Goal: Task Accomplishment & Management: Complete application form

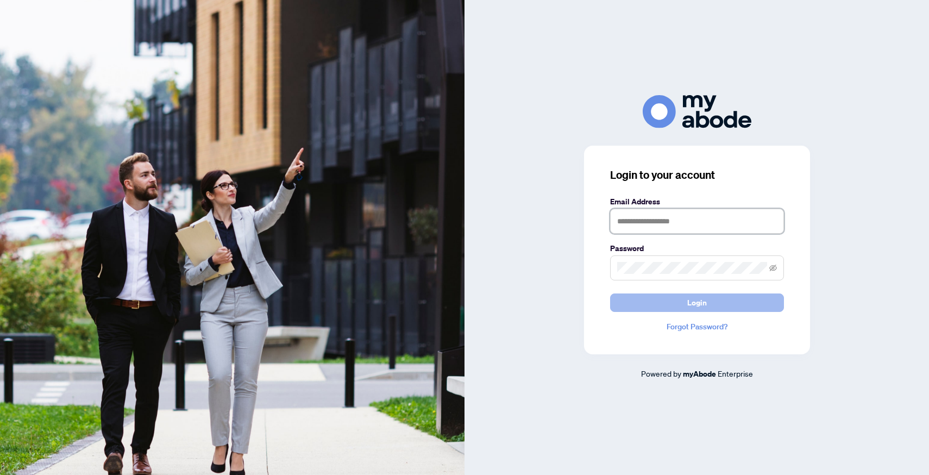
type input "**********"
click at [660, 302] on button "Login" at bounding box center [697, 302] width 174 height 18
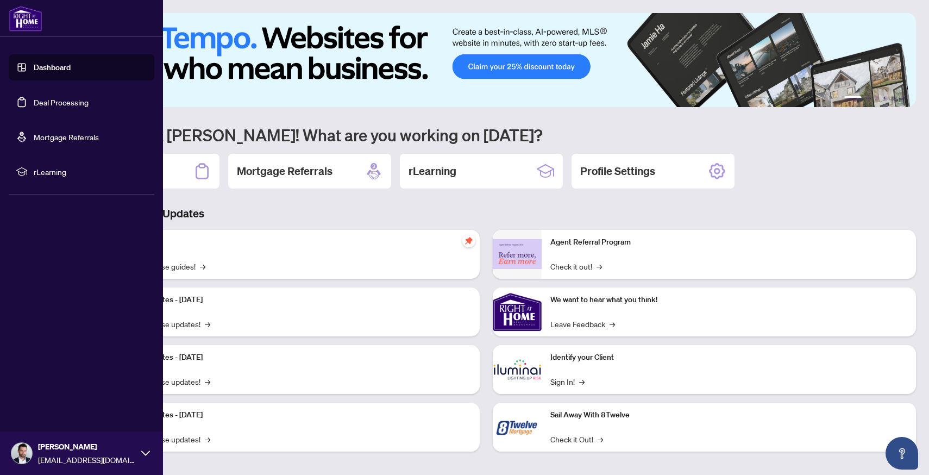
click at [34, 98] on link "Deal Processing" at bounding box center [61, 102] width 55 height 10
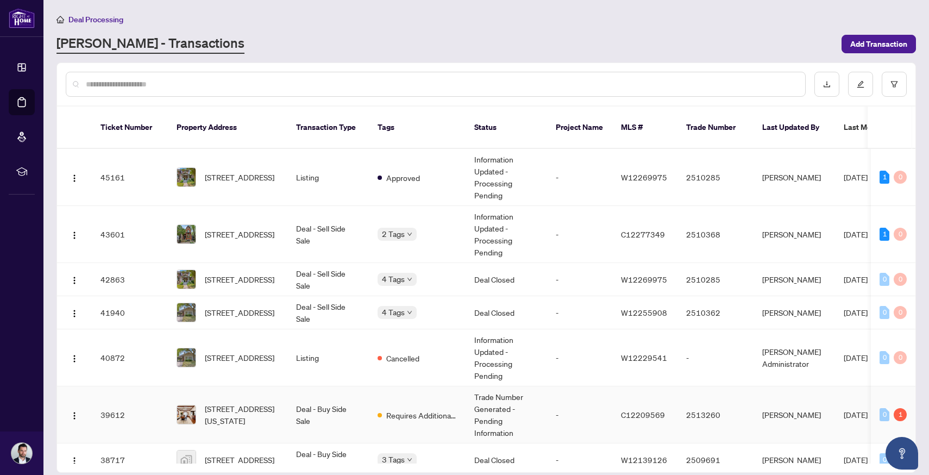
click at [121, 401] on td "39612" at bounding box center [130, 414] width 76 height 57
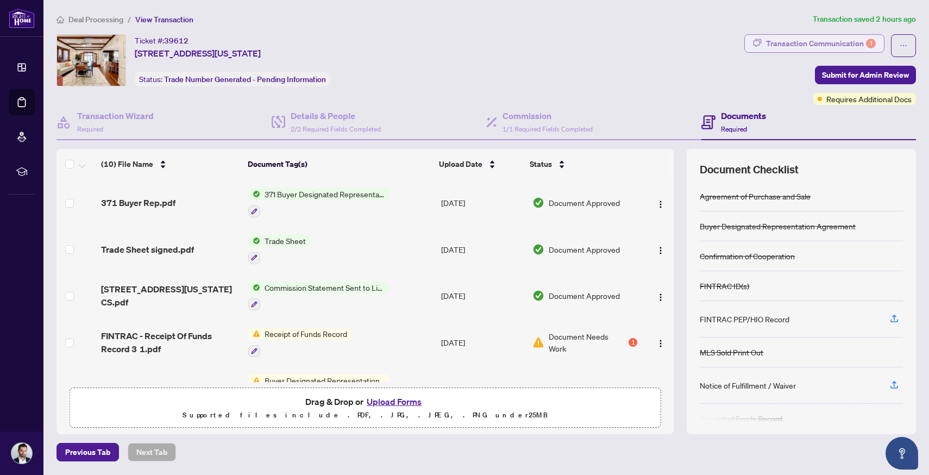
click at [798, 47] on div "Transaction Communication 1" at bounding box center [821, 43] width 110 height 17
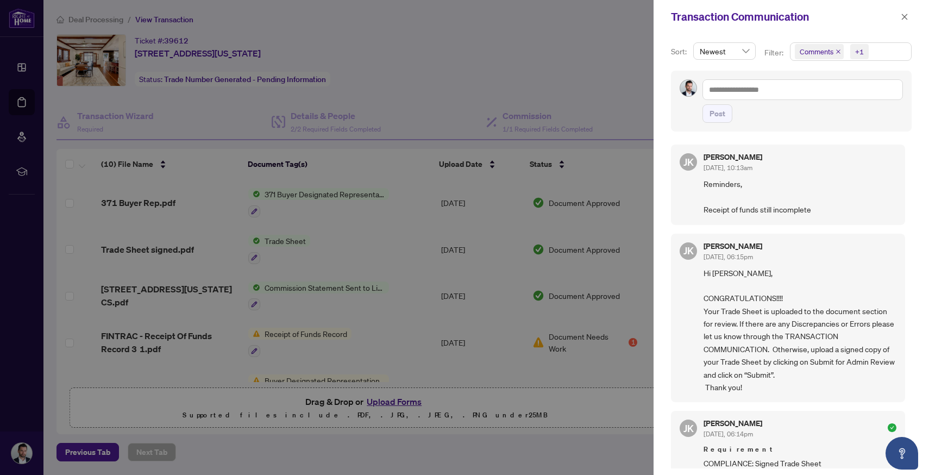
click at [341, 441] on div at bounding box center [464, 237] width 929 height 475
click at [386, 404] on div at bounding box center [464, 237] width 929 height 475
click at [389, 400] on div at bounding box center [464, 237] width 929 height 475
click at [906, 17] on icon "close" at bounding box center [905, 17] width 8 height 8
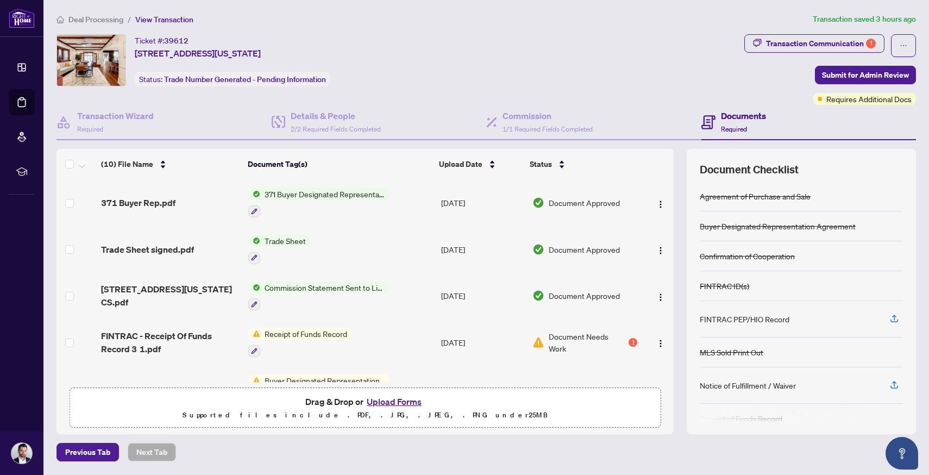
click at [393, 398] on button "Upload Forms" at bounding box center [394, 401] width 61 height 14
click at [392, 402] on button "Upload Forms" at bounding box center [394, 401] width 61 height 14
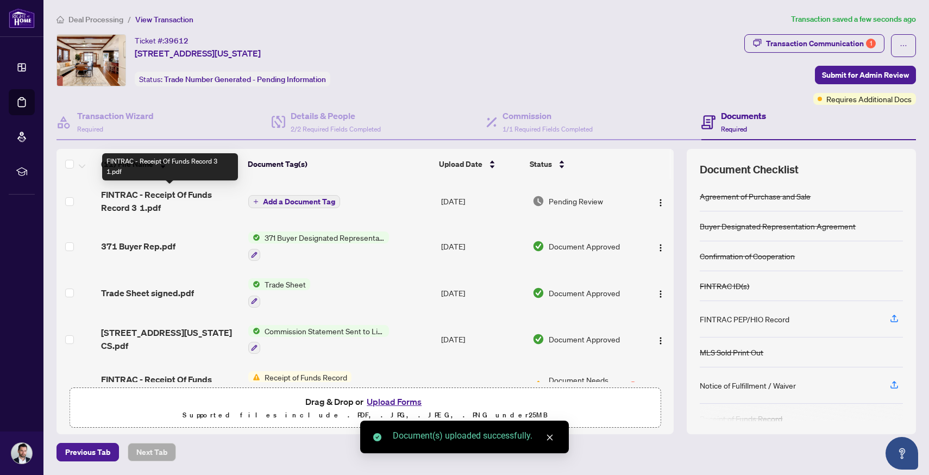
click at [172, 190] on span "FINTRAC - Receipt Of Funds Record 3 1.pdf" at bounding box center [170, 201] width 139 height 26
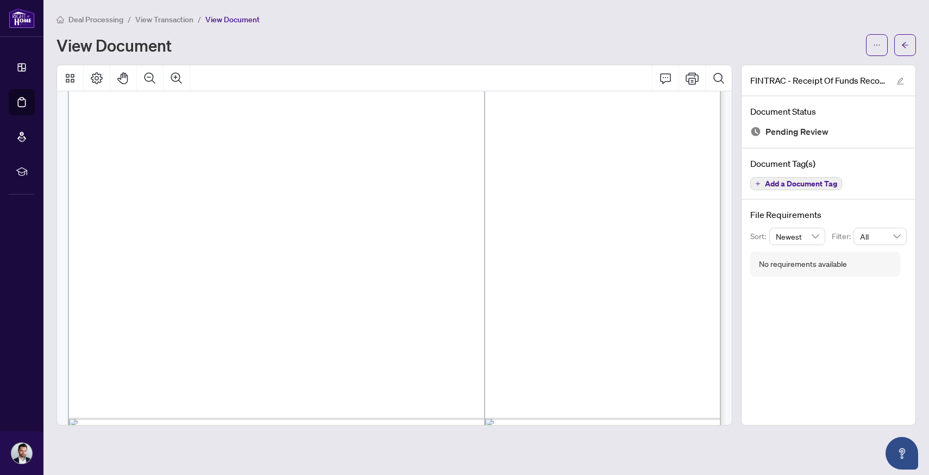
scroll to position [974, 0]
click at [907, 43] on icon "arrow-left" at bounding box center [905, 45] width 8 height 8
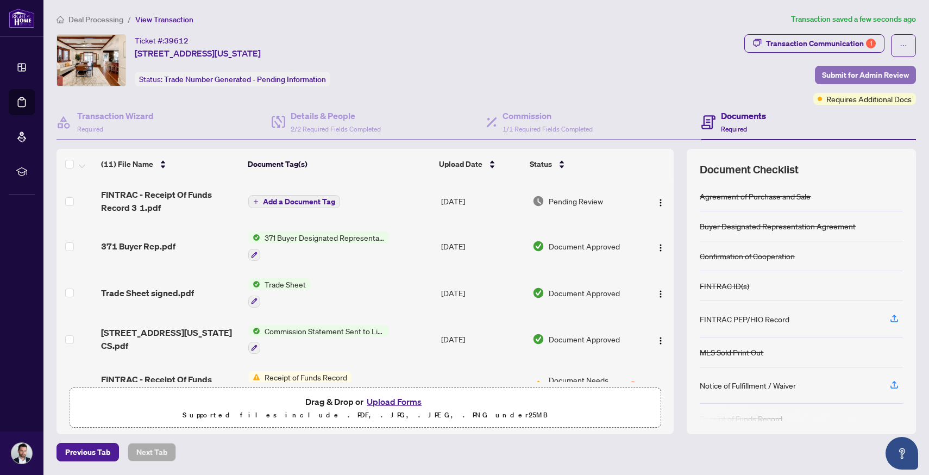
click at [832, 73] on span "Submit for Admin Review" at bounding box center [865, 74] width 87 height 17
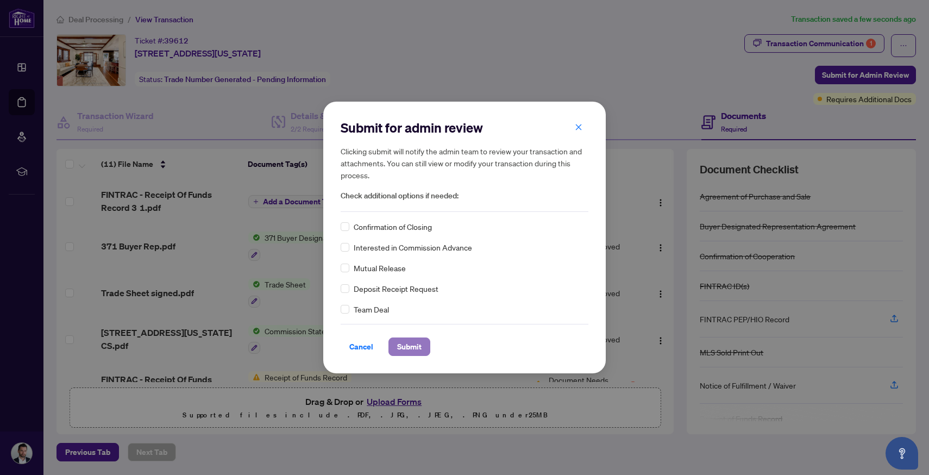
click at [414, 349] on span "Submit" at bounding box center [409, 346] width 24 height 17
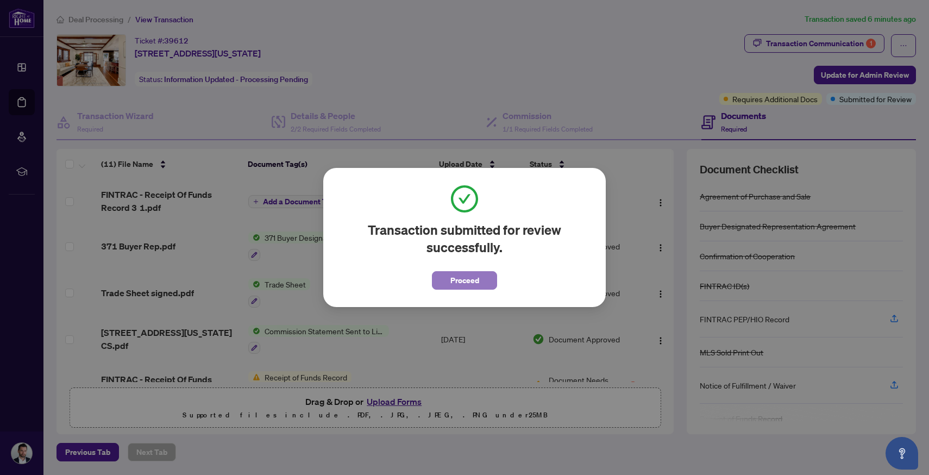
click at [450, 283] on span "Proceed" at bounding box center [464, 280] width 29 height 17
